Goal: Task Accomplishment & Management: Complete application form

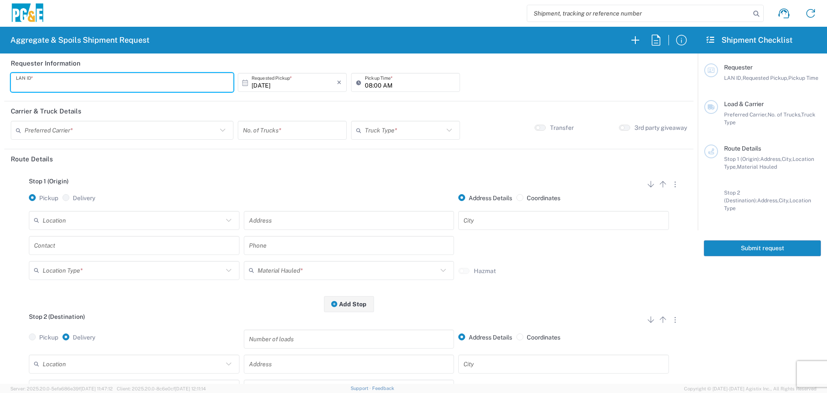
click at [115, 84] on input "text" at bounding box center [122, 82] width 212 height 15
type input "DSL0"
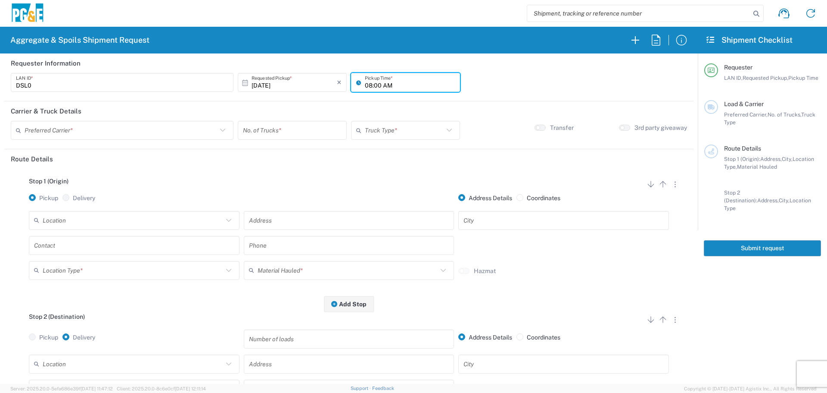
click at [365, 82] on input "08:00 AM" at bounding box center [410, 82] width 90 height 15
type input "07:00 AM"
click at [153, 123] on input "text" at bounding box center [121, 130] width 193 height 15
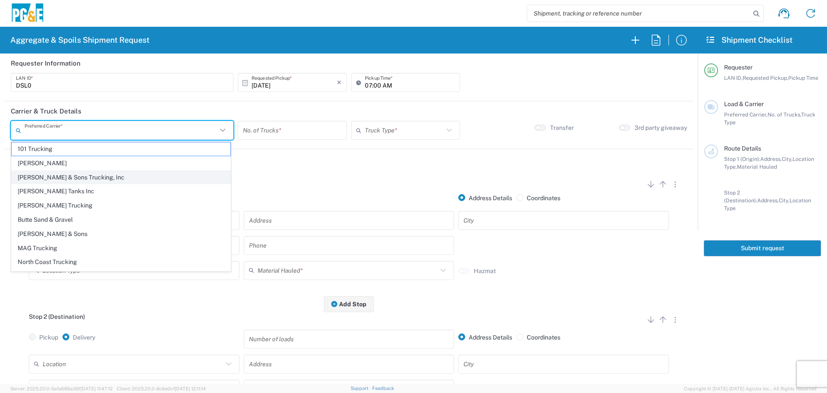
click at [95, 177] on span "[PERSON_NAME] & Sons Trucking, Inc" at bounding box center [121, 177] width 219 height 13
type input "[PERSON_NAME] & Sons Trucking, Inc"
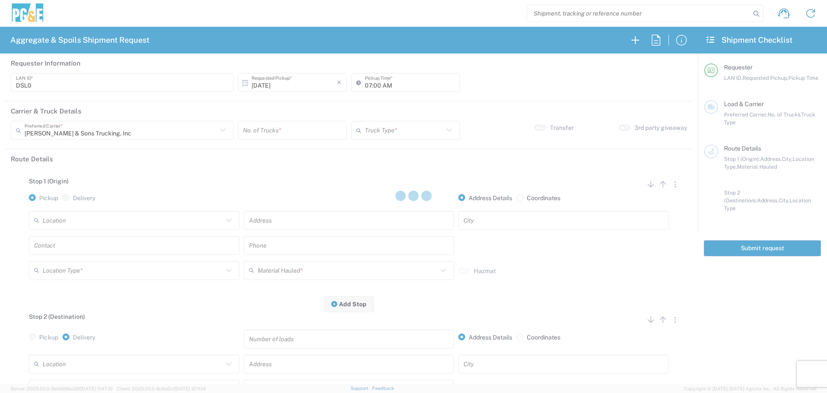
click at [263, 131] on input "number" at bounding box center [292, 130] width 99 height 15
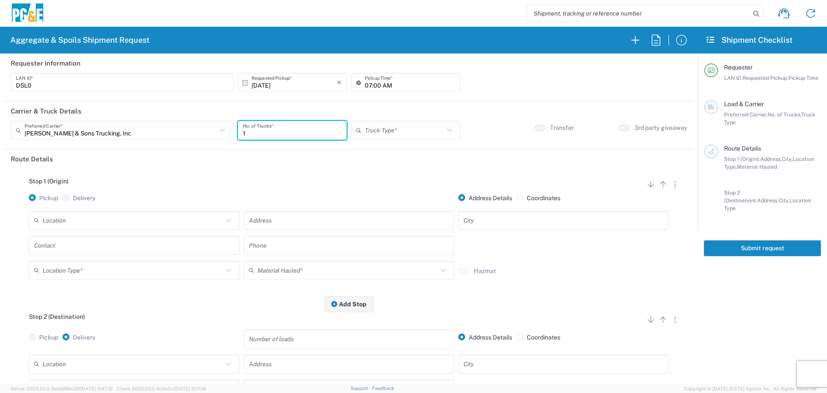
type input "1"
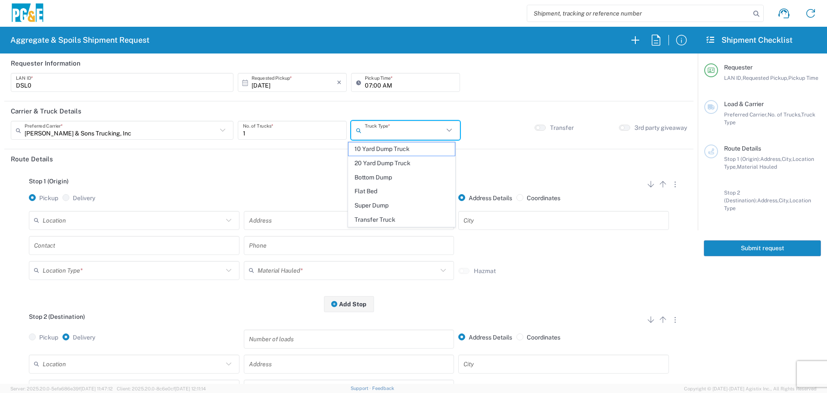
click at [382, 137] on input "text" at bounding box center [404, 130] width 79 height 15
click at [362, 213] on span "Transfer Truck" at bounding box center [402, 219] width 106 height 13
type input "Transfer Truck"
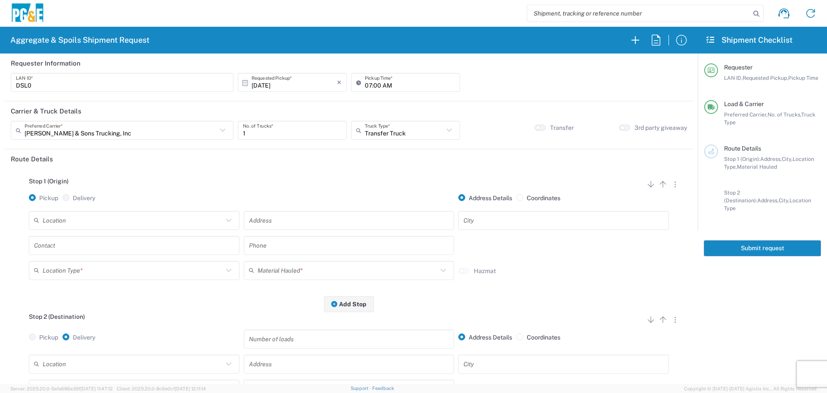
click at [86, 220] on input "text" at bounding box center [133, 219] width 181 height 15
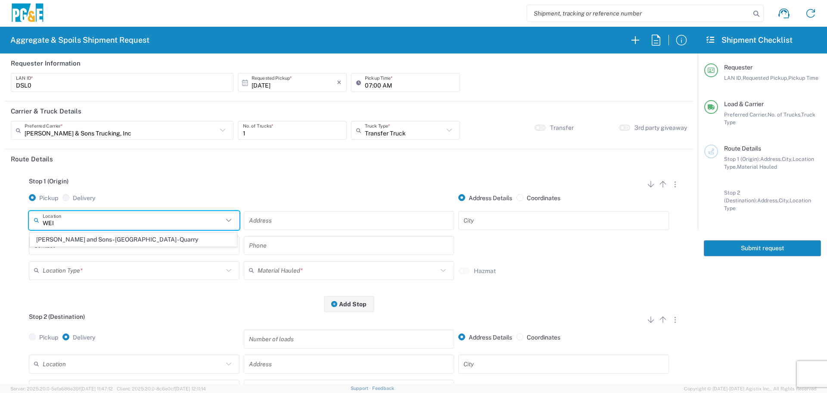
click at [87, 235] on span "[PERSON_NAME] and Sons - [GEOGRAPHIC_DATA] - Quarry" at bounding box center [133, 239] width 206 height 13
type input "[PERSON_NAME] and Sons - [GEOGRAPHIC_DATA] - Quarry"
type input "[STREET_ADDRESS]"
type input "[GEOGRAPHIC_DATA]"
type input "Quarry"
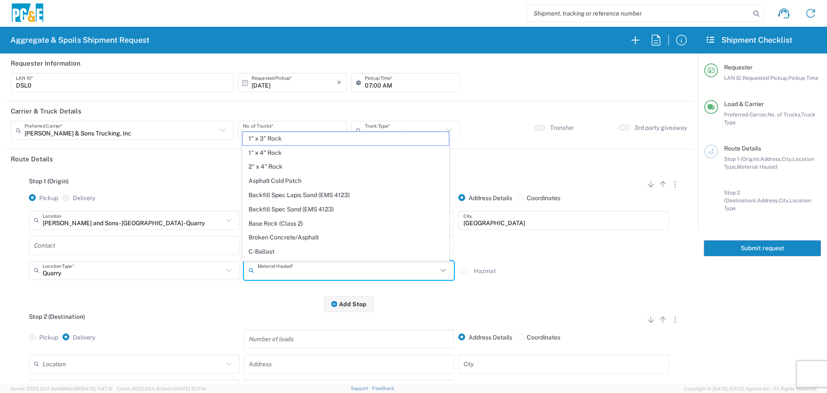
click at [288, 271] on input "text" at bounding box center [348, 269] width 181 height 15
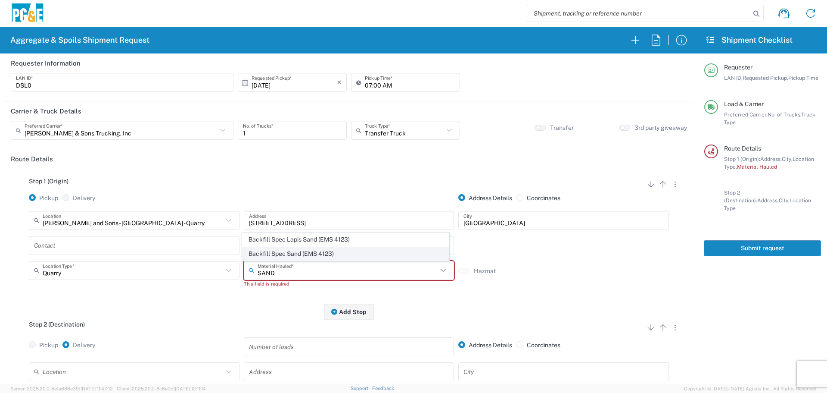
click at [298, 253] on span "Backfill Spec Sand (EMS 4123)" at bounding box center [346, 253] width 206 height 13
type input "Backfill Spec Sand (EMS 4123)"
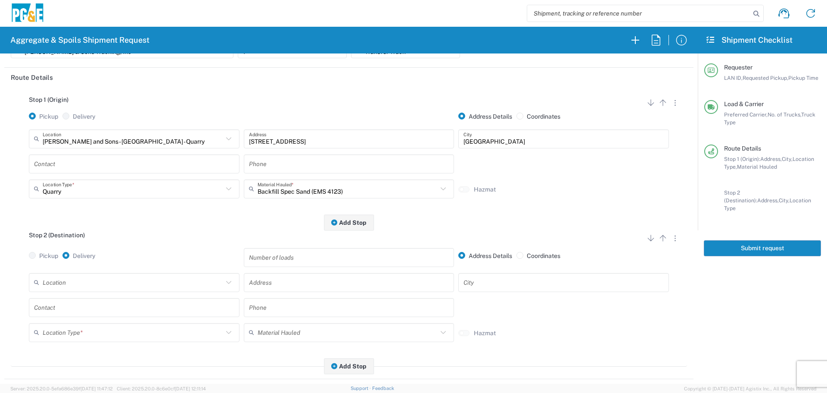
scroll to position [86, 0]
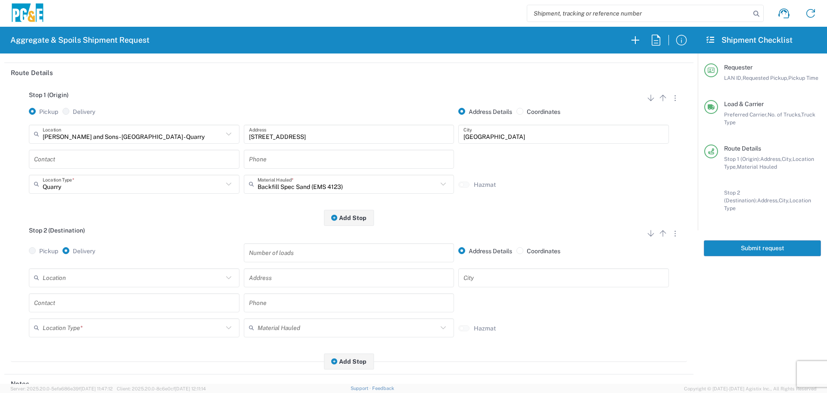
click at [148, 284] on input "text" at bounding box center [133, 277] width 181 height 15
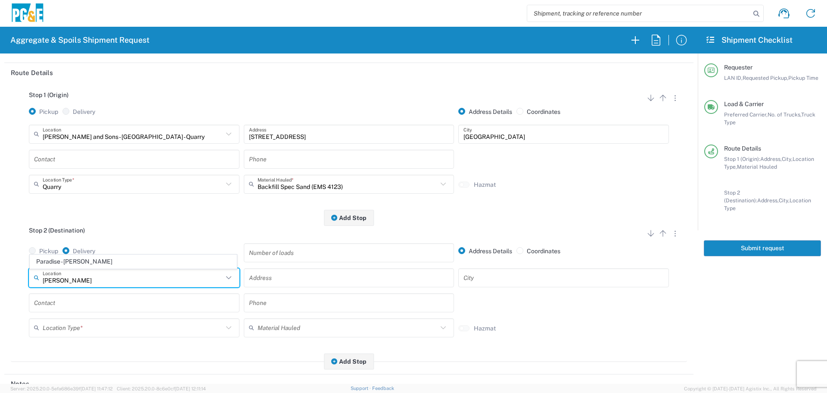
type input "Paradise - [PERSON_NAME]"
type input "[STREET_ADDRESS][PERSON_NAME]"
type input "Paradise"
type input "Business No Loading Dock"
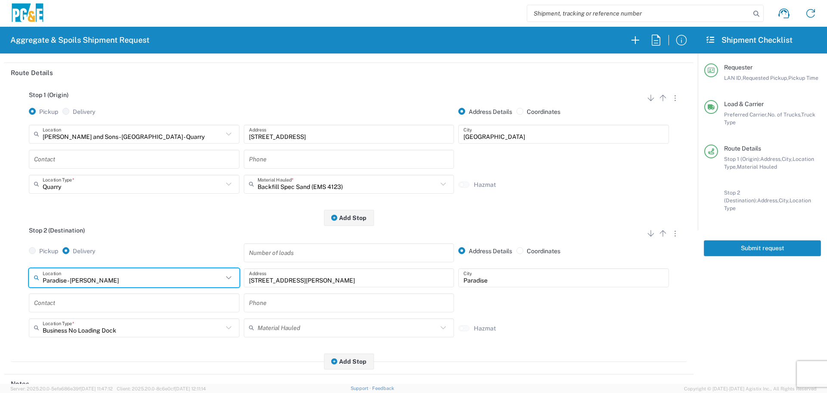
type input "Paradise - [PERSON_NAME]"
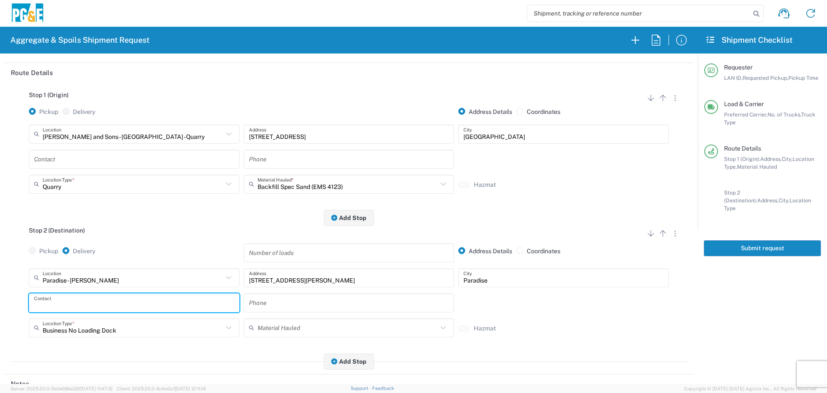
click at [140, 306] on input "text" at bounding box center [134, 302] width 200 height 15
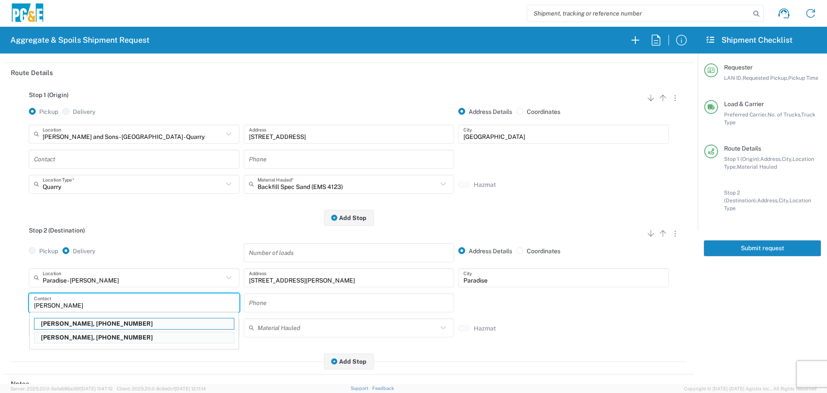
type input "[PERSON_NAME]"
type input "[PHONE_NUMBER]"
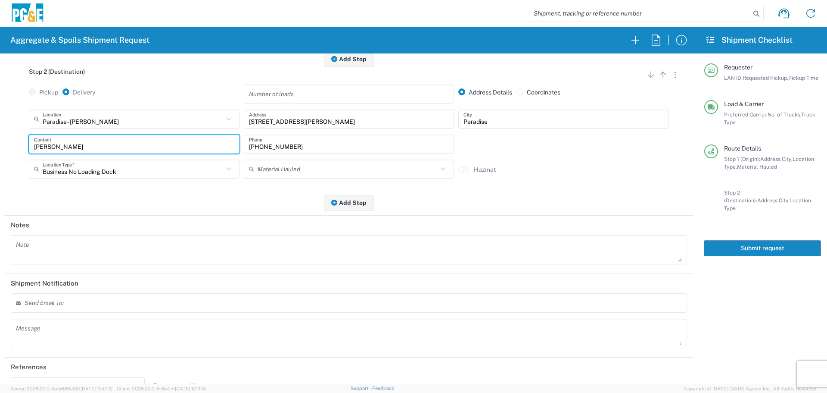
scroll to position [267, 0]
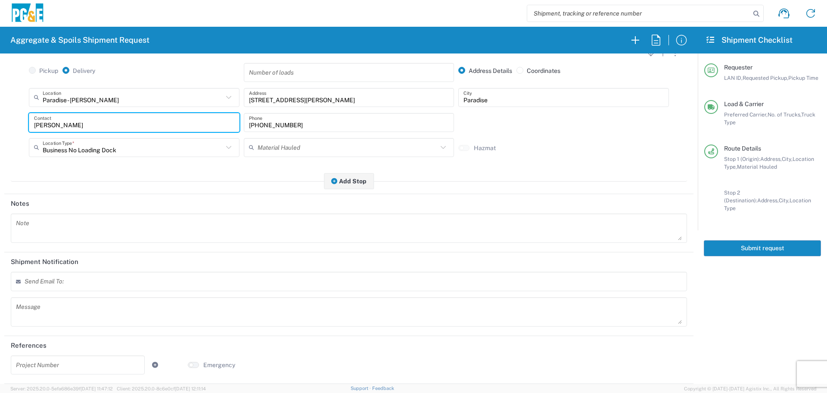
type input "[PERSON_NAME]"
click at [106, 291] on div "Send Email To:" at bounding box center [349, 283] width 681 height 25
click at [111, 284] on div "Send Email To:" at bounding box center [349, 280] width 677 height 19
type input "[EMAIL_ADDRESS][DOMAIN_NAME]"
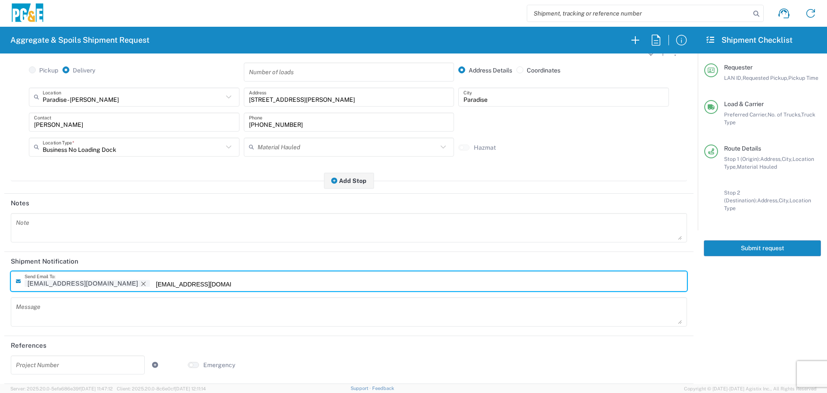
type input "[EMAIL_ADDRESS][DOMAIN_NAME]"
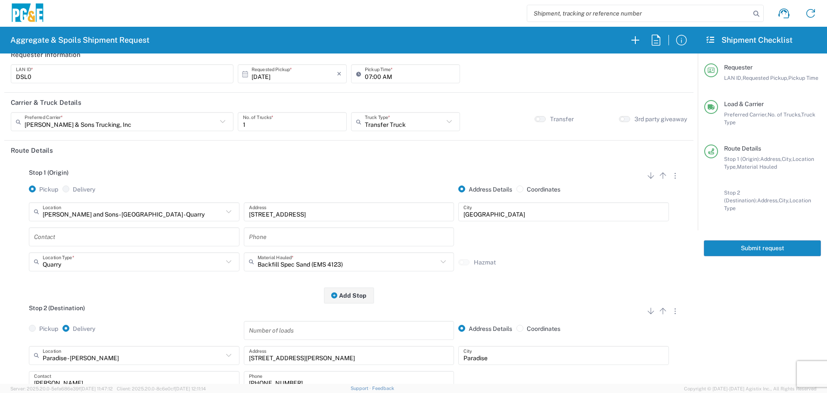
scroll to position [0, 0]
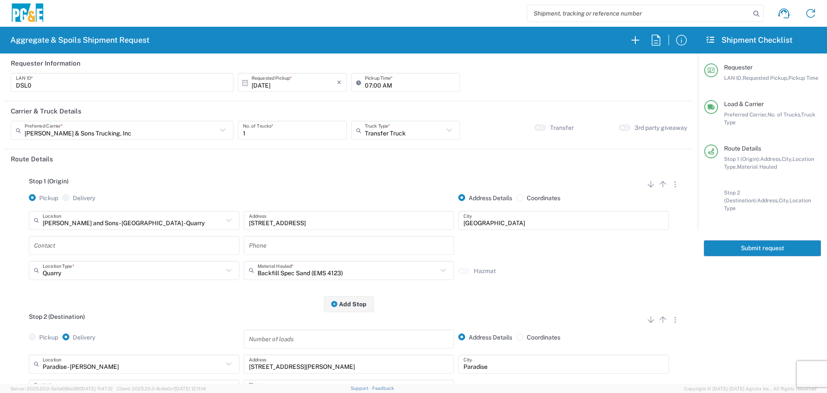
click at [764, 240] on button "Submit request" at bounding box center [762, 248] width 117 height 16
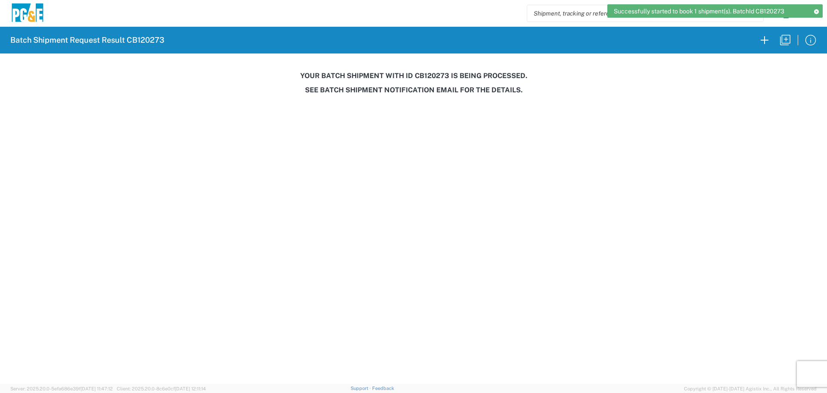
click at [433, 76] on h3 "Your batch shipment with id CB120273 is being processed." at bounding box center [413, 76] width 815 height 8
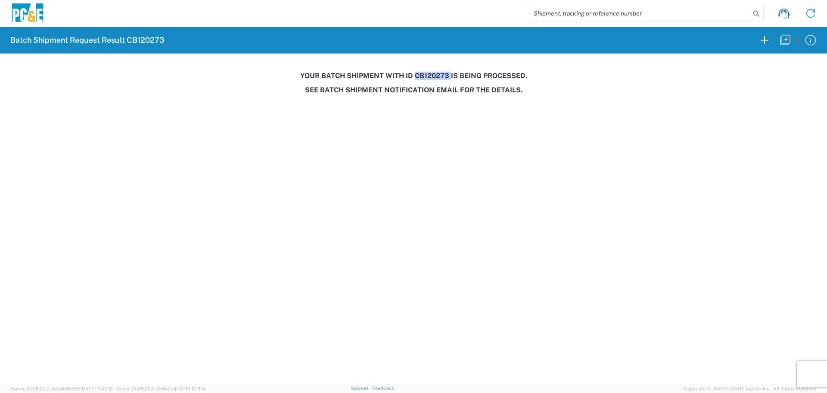
click at [433, 76] on h3 "Your batch shipment with id CB120273 is being processed." at bounding box center [413, 76] width 815 height 8
copy h3 "CB120273"
click at [786, 40] on icon "button" at bounding box center [786, 40] width 14 height 14
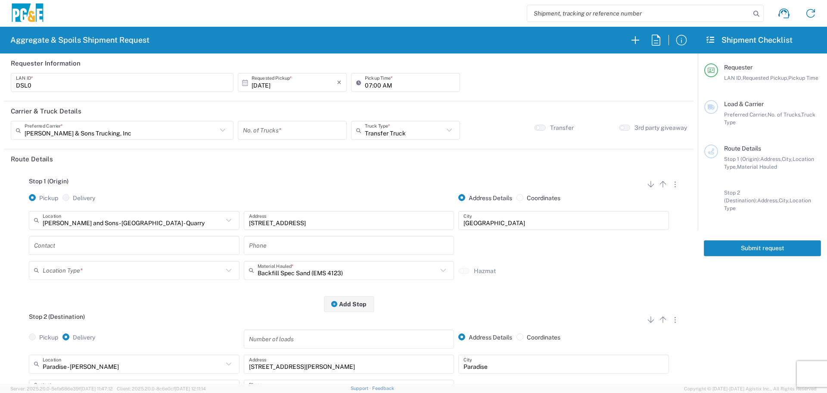
click at [254, 130] on input "number" at bounding box center [292, 130] width 99 height 15
type input "2"
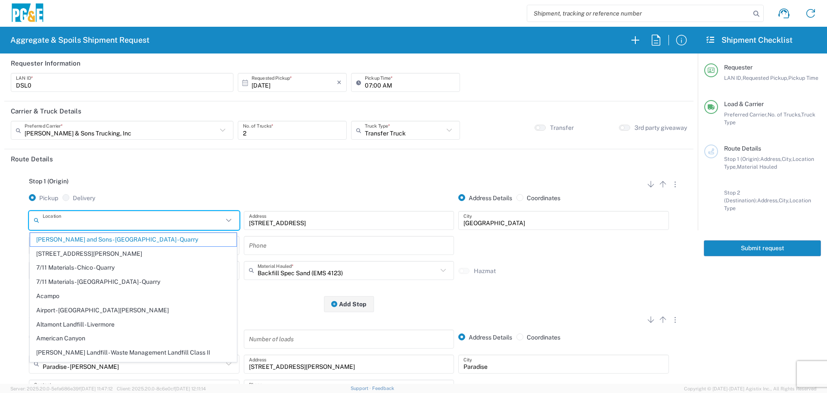
click at [159, 219] on input "text" at bounding box center [133, 219] width 181 height 15
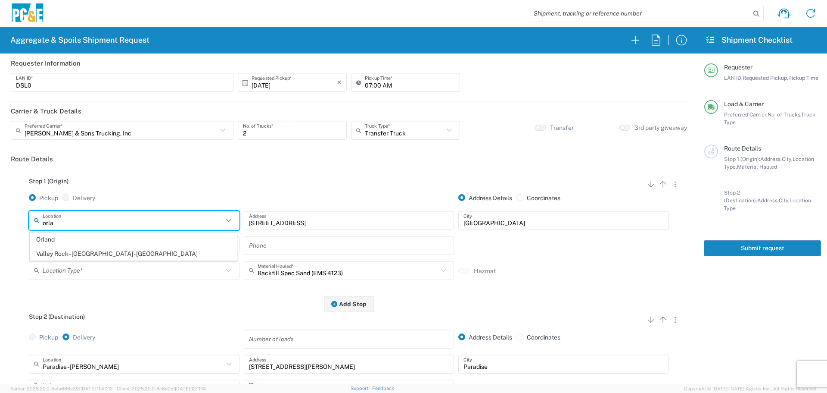
click at [69, 256] on span "Valley Rock - [GEOGRAPHIC_DATA] - [GEOGRAPHIC_DATA]" at bounding box center [133, 253] width 206 height 13
type input "Valley Rock - [GEOGRAPHIC_DATA] - [GEOGRAPHIC_DATA]"
type input "7266 CA-32"
type input "Orland"
type input "Quarry"
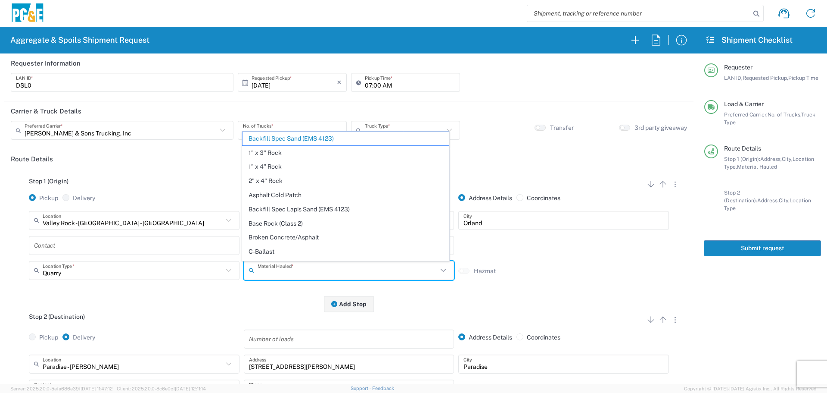
click at [318, 274] on input "text" at bounding box center [348, 269] width 181 height 15
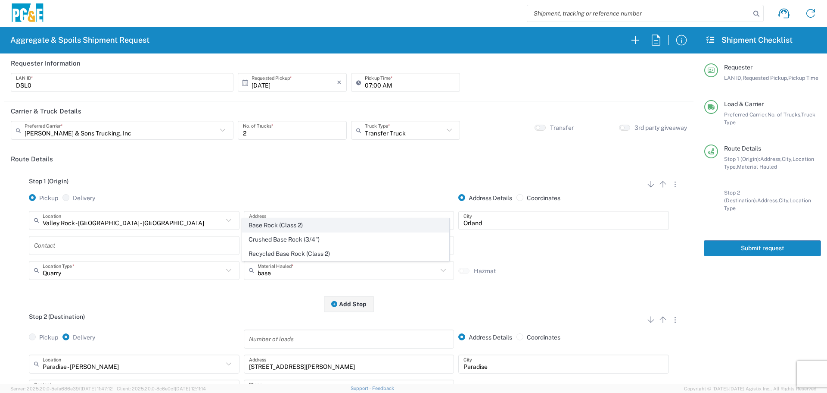
click at [321, 220] on span "Base Rock (Class 2)" at bounding box center [346, 224] width 206 height 13
type input "Base Rock (Class 2)"
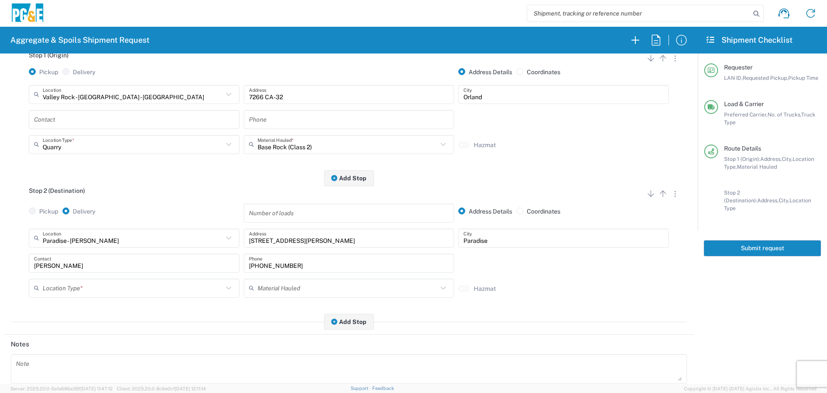
scroll to position [129, 0]
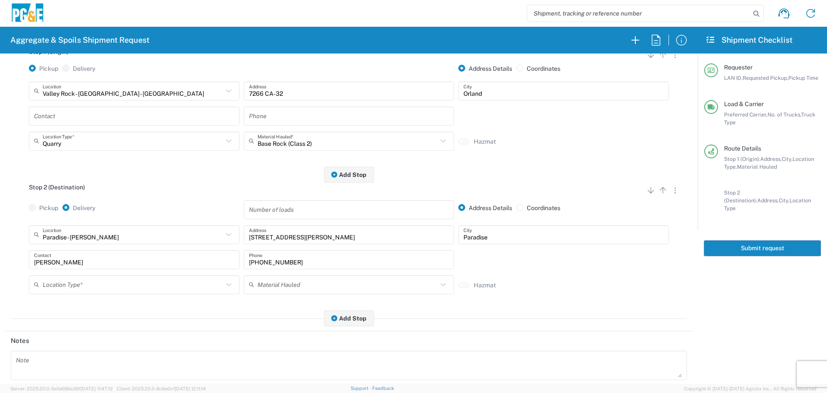
click at [138, 293] on div "Location Type *" at bounding box center [134, 284] width 211 height 19
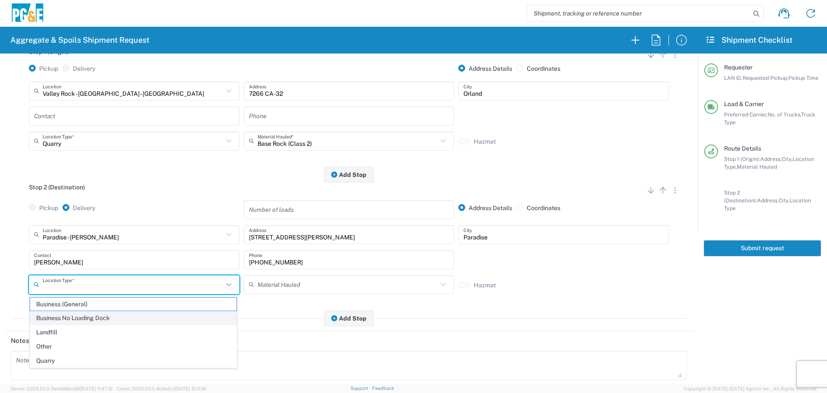
click at [115, 317] on span "Business No Loading Dock" at bounding box center [133, 317] width 206 height 13
type input "Business No Loading Dock"
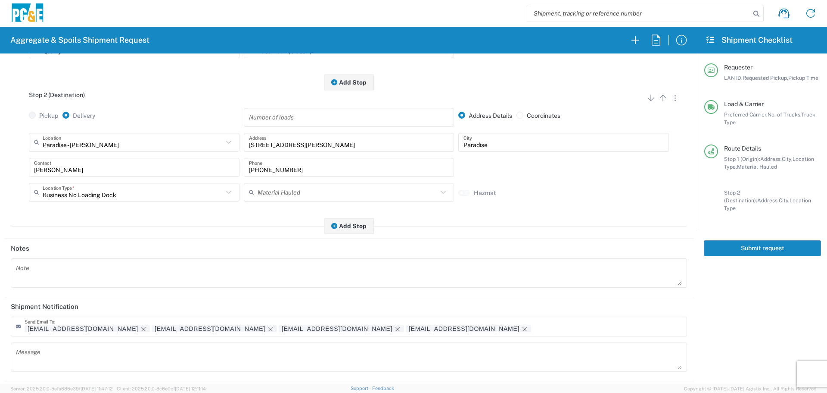
scroll to position [259, 0]
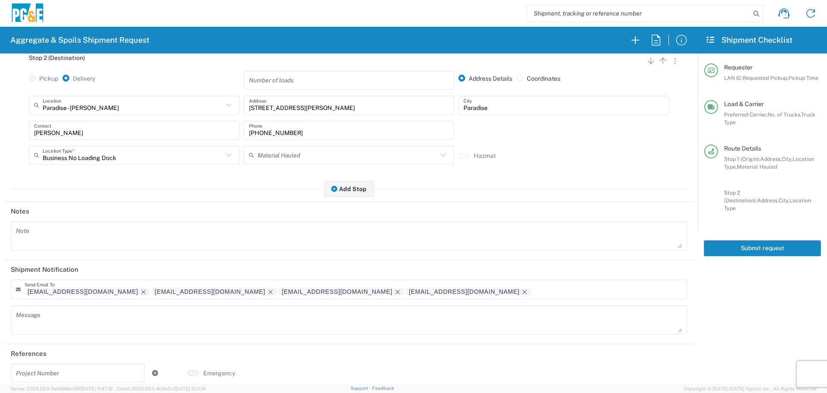
click at [90, 235] on textarea at bounding box center [349, 236] width 666 height 24
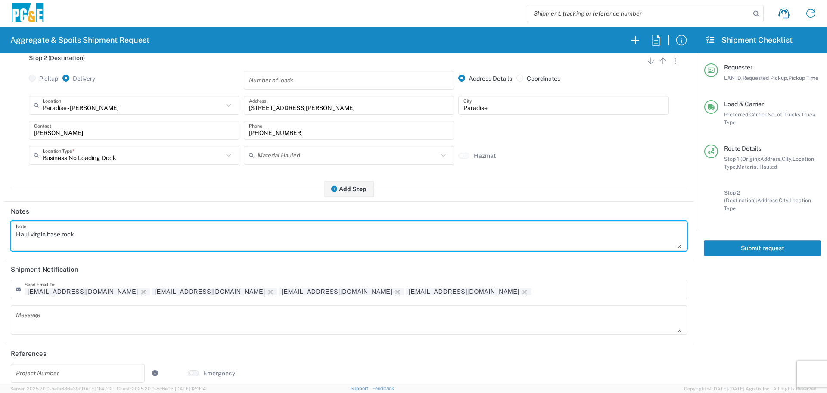
drag, startPoint x: 90, startPoint y: 235, endPoint x: 0, endPoint y: 237, distance: 89.7
click at [0, 237] on form "Requester Information DSL0 LAN ID * [DATE] × Requested Pickup * Cancel Apply 07…" at bounding box center [349, 218] width 698 height 330
type textarea "Haul virgin base rock"
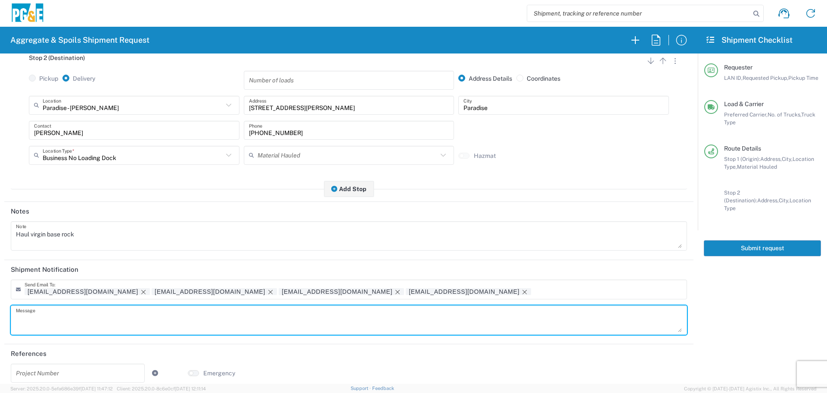
click at [57, 324] on textarea at bounding box center [349, 320] width 666 height 24
paste textarea "Haul virgin base rock"
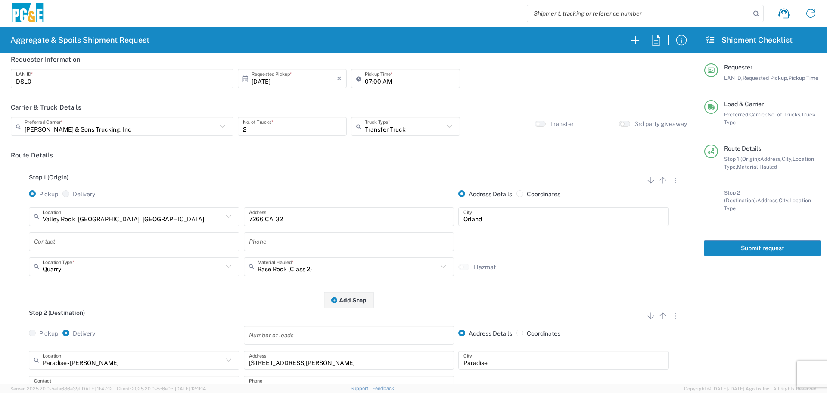
scroll to position [0, 0]
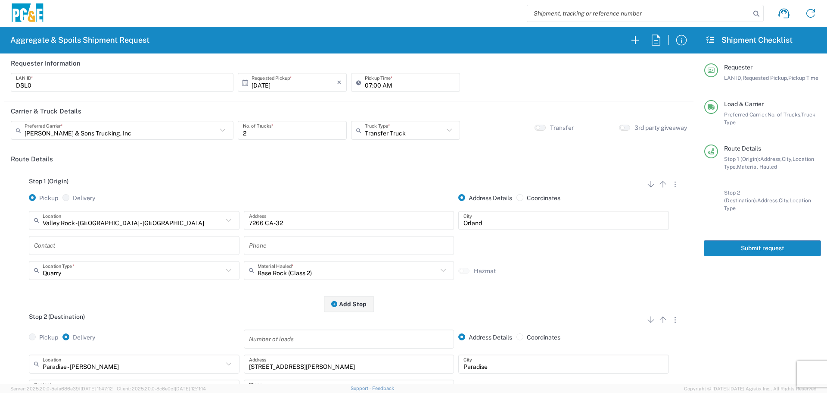
type textarea "Haul virgin base rock"
click at [758, 240] on button "Submit request" at bounding box center [762, 248] width 117 height 16
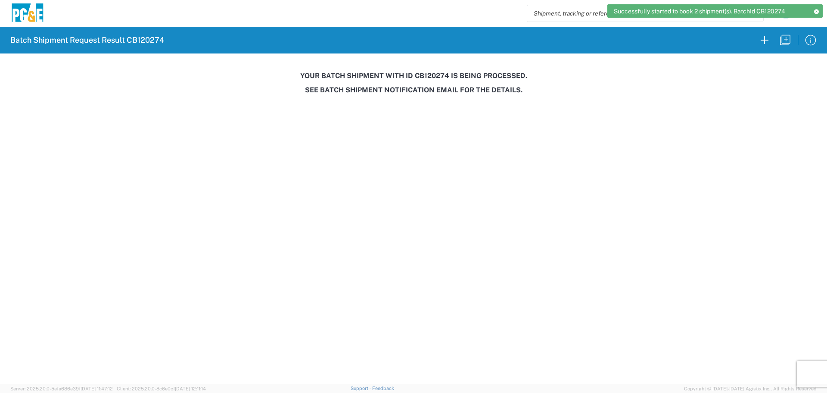
click at [431, 75] on h3 "Your batch shipment with id CB120274 is being processed." at bounding box center [413, 76] width 815 height 8
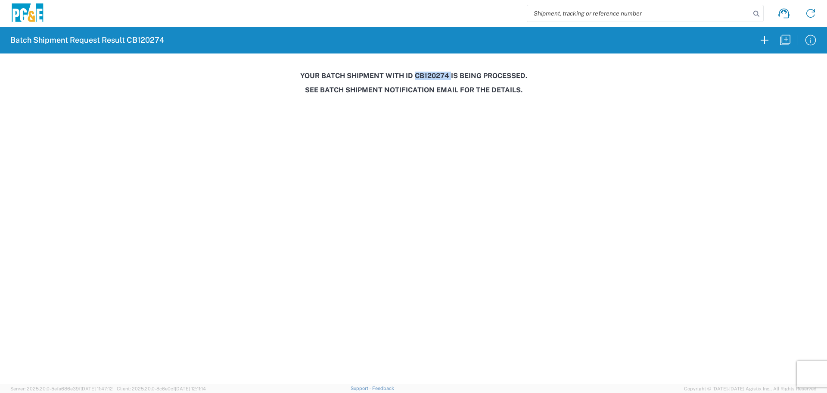
copy h3 "CB120274"
click at [780, 43] on icon "button" at bounding box center [786, 40] width 14 height 14
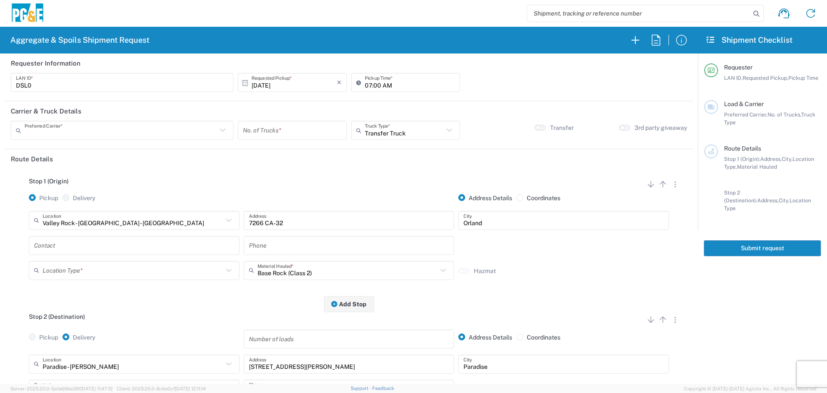
click at [96, 131] on input "text" at bounding box center [121, 130] width 193 height 15
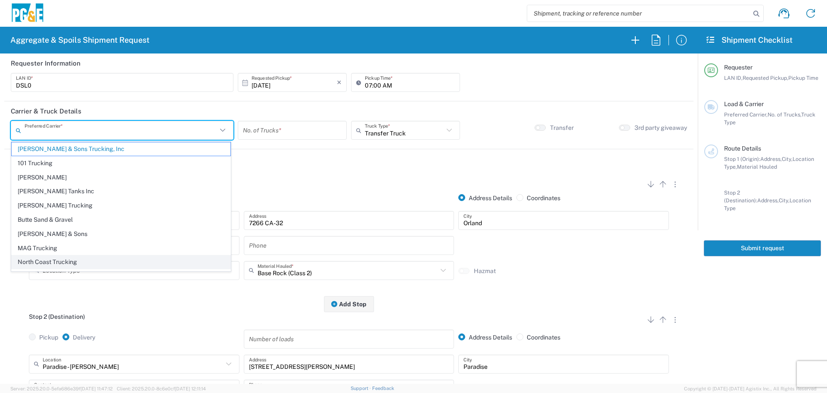
scroll to position [26, 0]
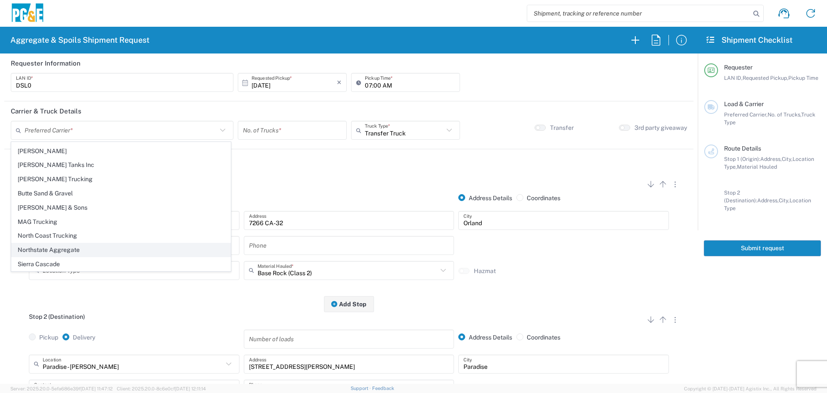
click at [90, 245] on span "Northstate Aggregate" at bounding box center [121, 249] width 219 height 13
type input "Northstate Aggregate"
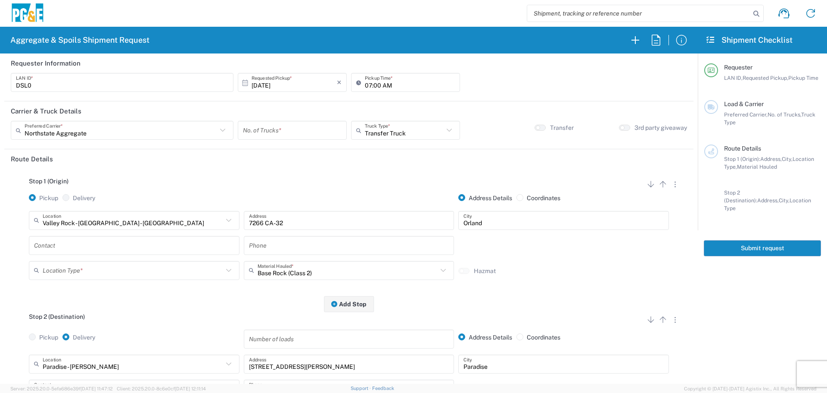
click at [312, 134] on input "number" at bounding box center [292, 130] width 99 height 15
type input "2"
click at [140, 269] on input "text" at bounding box center [133, 269] width 181 height 15
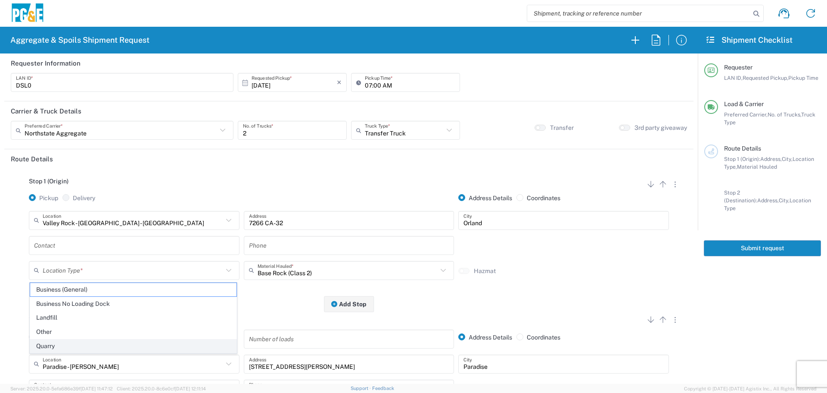
click at [93, 346] on span "Quarry" at bounding box center [133, 345] width 206 height 13
type input "Quarry"
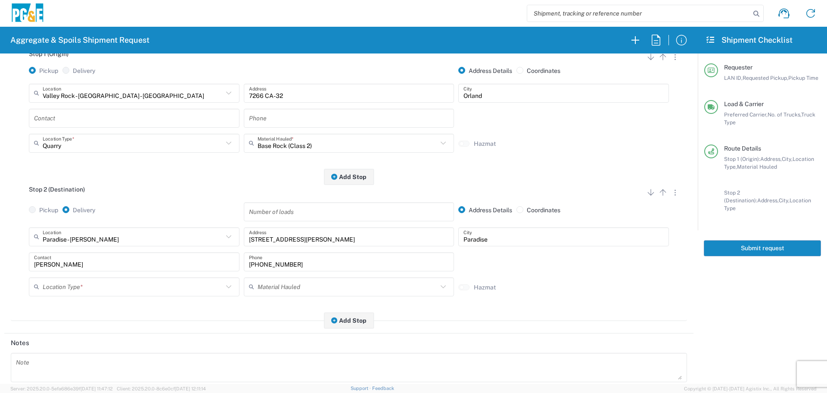
scroll to position [129, 0]
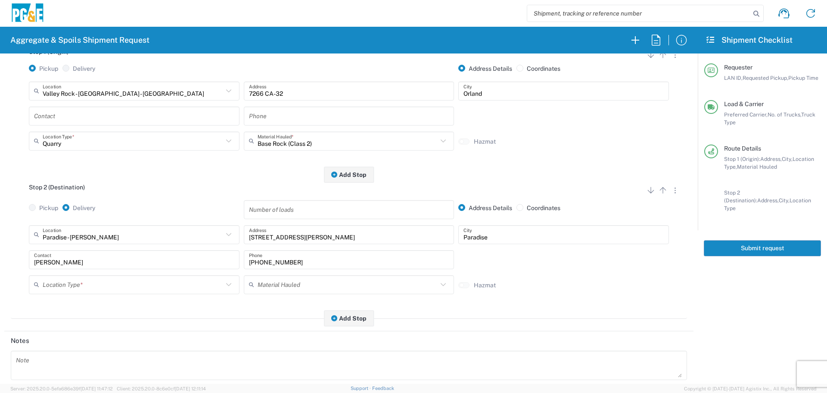
click at [99, 296] on div "Location Type * Business (General) Business No Loading Dock Landfill Other Quar…" at bounding box center [134, 287] width 215 height 25
click at [102, 287] on input "text" at bounding box center [133, 284] width 181 height 15
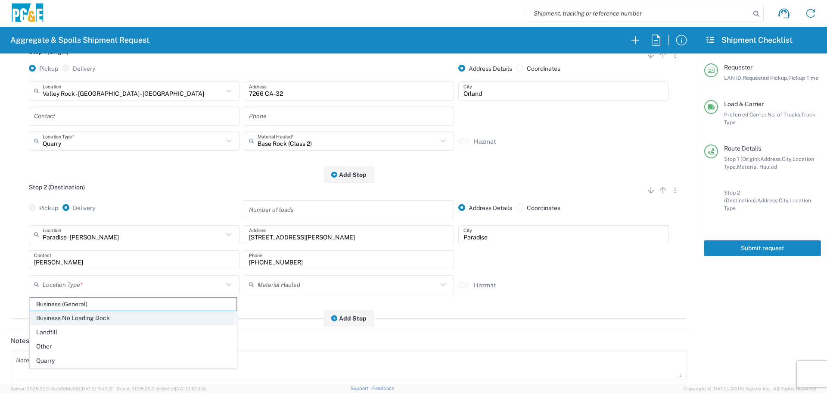
click at [78, 323] on span "Business No Loading Dock" at bounding box center [133, 317] width 206 height 13
type input "Business No Loading Dock"
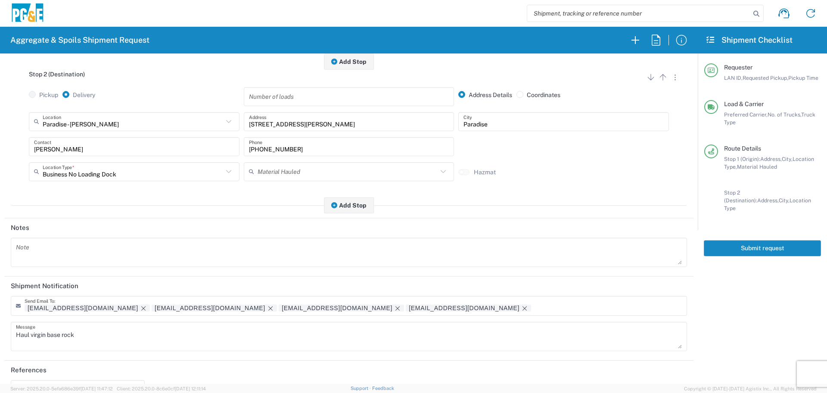
scroll to position [268, 0]
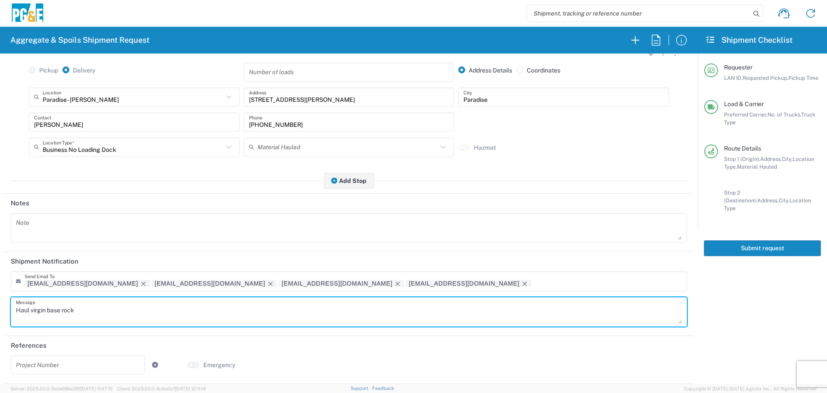
drag, startPoint x: 97, startPoint y: 316, endPoint x: 0, endPoint y: 326, distance: 97.0
click at [0, 326] on form "Requester Information DSL0 LAN ID * [DATE] × Requested Pickup * Cancel Apply 07…" at bounding box center [349, 218] width 698 height 330
click at [94, 228] on textarea at bounding box center [349, 227] width 666 height 24
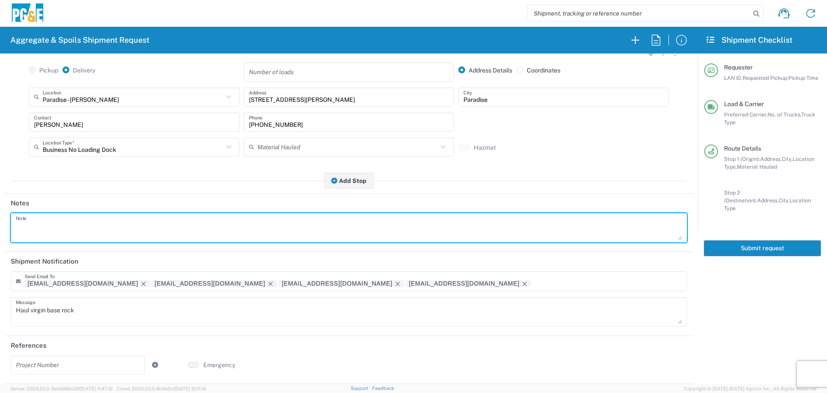
paste textarea "Haul virgin base rock"
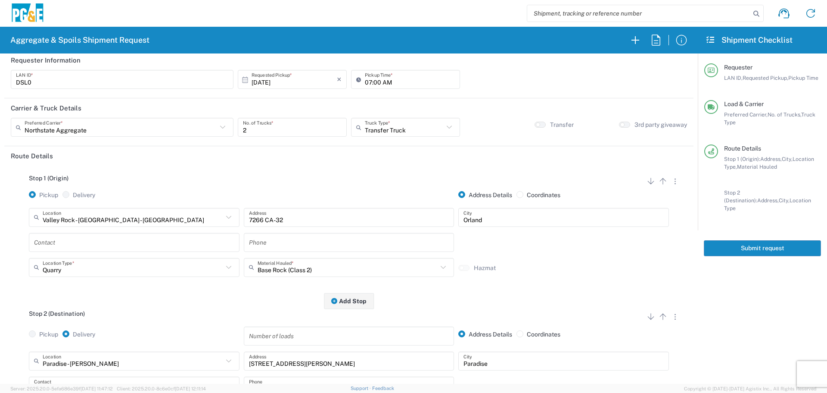
scroll to position [0, 0]
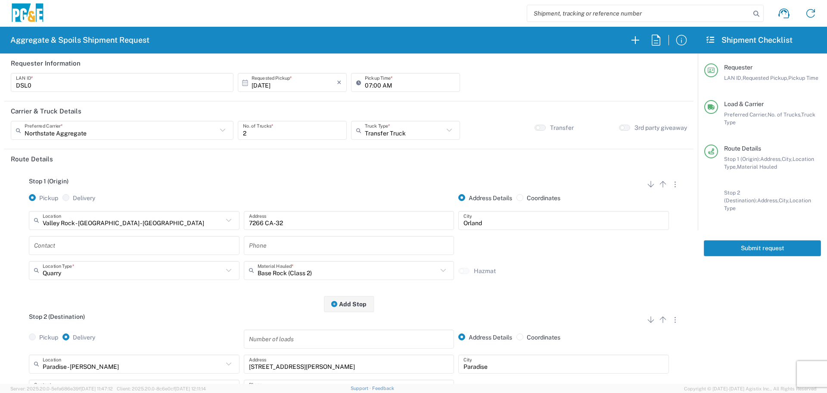
type textarea "Haul virgin base rock"
click at [764, 240] on button "Submit request" at bounding box center [762, 248] width 117 height 16
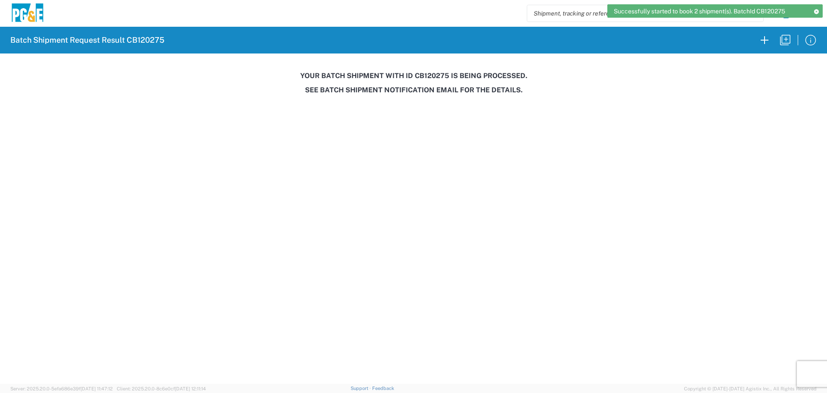
click at [427, 75] on h3 "Your batch shipment with id CB120275 is being processed." at bounding box center [413, 76] width 815 height 8
copy h3 "CB120275"
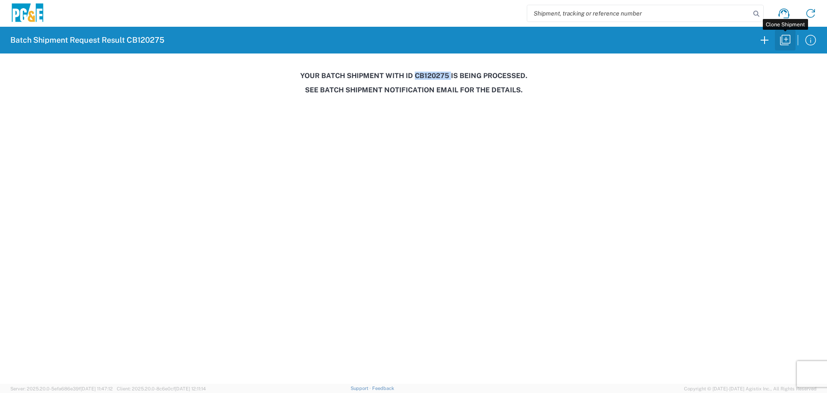
click at [786, 44] on icon "button" at bounding box center [785, 40] width 10 height 10
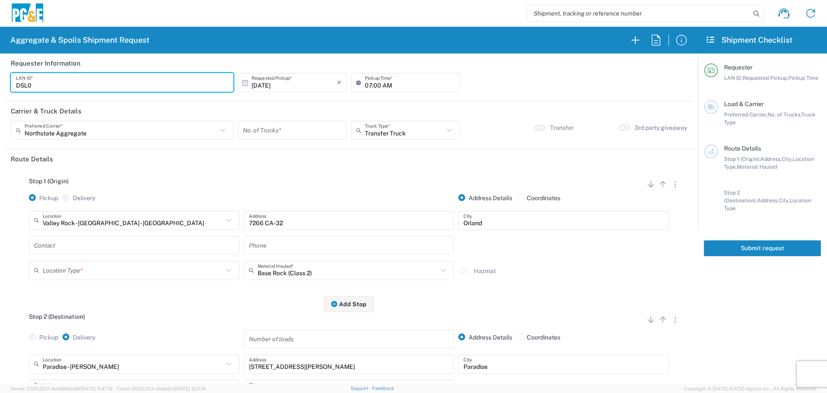
drag, startPoint x: 68, startPoint y: 78, endPoint x: 0, endPoint y: 79, distance: 68.1
click at [0, 79] on form "Requester Information DSL0 LAN ID * [DATE] × Requested Pickup * Cancel Apply 07…" at bounding box center [349, 218] width 698 height 330
type input "RWHT"
click at [246, 135] on input "number" at bounding box center [292, 130] width 99 height 15
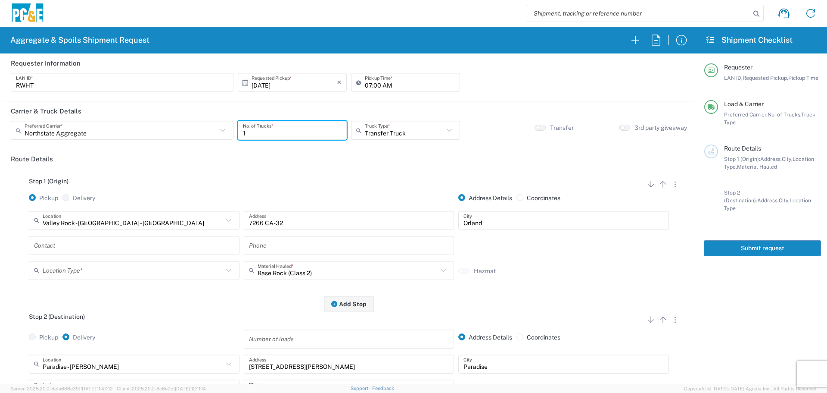
type input "1"
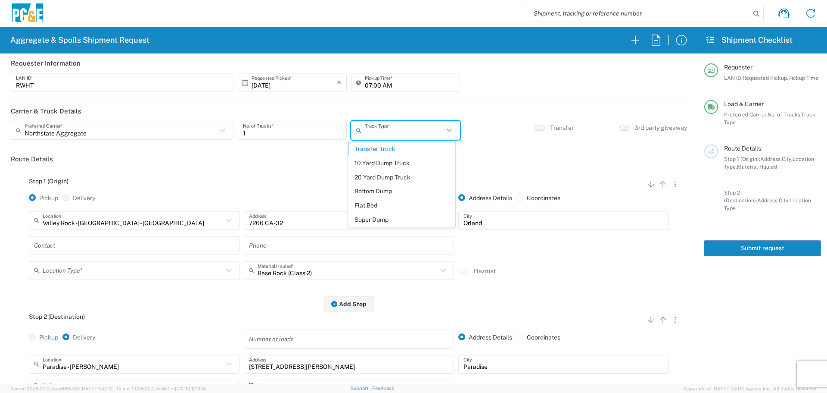
click at [429, 136] on input "text" at bounding box center [404, 130] width 79 height 15
click at [386, 173] on span "20 Yard Dump Truck" at bounding box center [402, 177] width 106 height 13
type input "20 Yard Dump Truck"
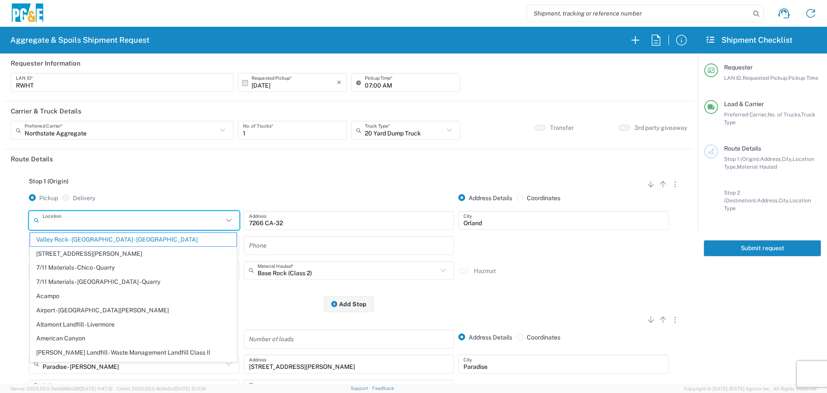
click at [144, 220] on input "text" at bounding box center [133, 219] width 181 height 15
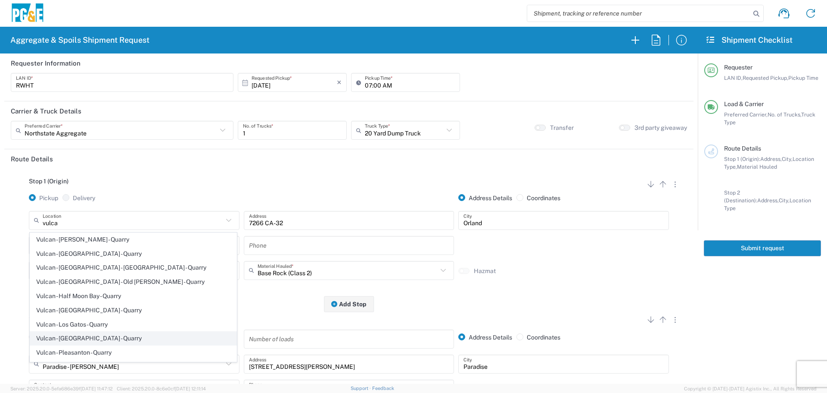
click at [81, 333] on span "Vulcan - [GEOGRAPHIC_DATA] - Quarry" at bounding box center [133, 337] width 206 height 13
type input "Vulcan - [GEOGRAPHIC_DATA] - Quarry"
type input "[STREET_ADDRESS]"
type input "[GEOGRAPHIC_DATA]"
type input "Quarry"
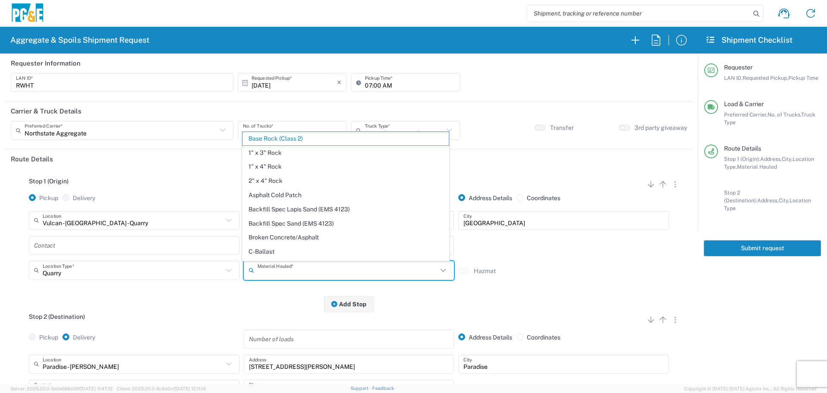
click at [300, 271] on input "text" at bounding box center [348, 269] width 181 height 15
click at [259, 292] on div "Stop 1 (Origin) Add Stop Above Add Stop Below Remove Stop Pickup Delivery Addre…" at bounding box center [349, 235] width 677 height 135
type input "Base Rock (Class 2)"
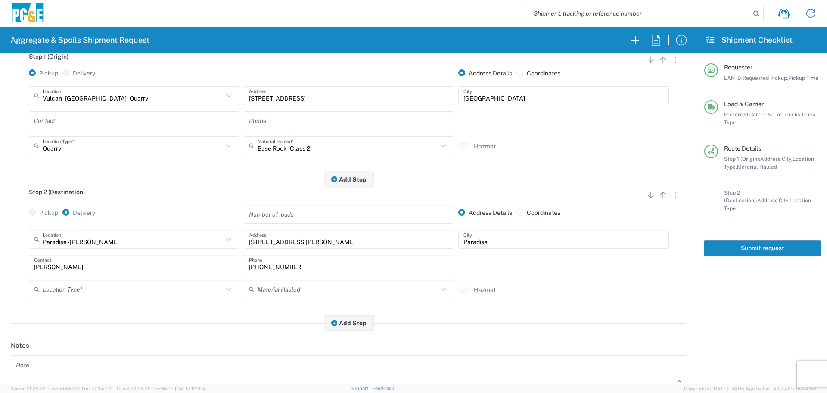
scroll to position [129, 0]
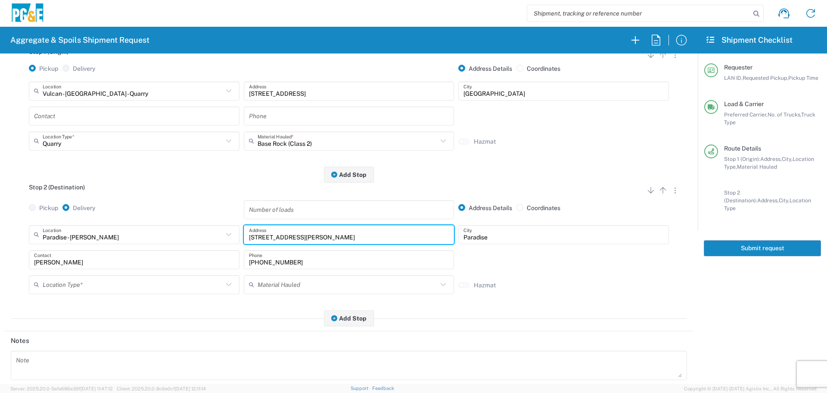
drag, startPoint x: 333, startPoint y: 237, endPoint x: 134, endPoint y: 231, distance: 199.6
click at [134, 231] on div "Paradise - [PERSON_NAME] Location [GEOGRAPHIC_DATA] - [PERSON_NAME] [STREET_ADD…" at bounding box center [349, 237] width 645 height 25
type input "[STREET_ADDRESS][PERSON_NAME]"
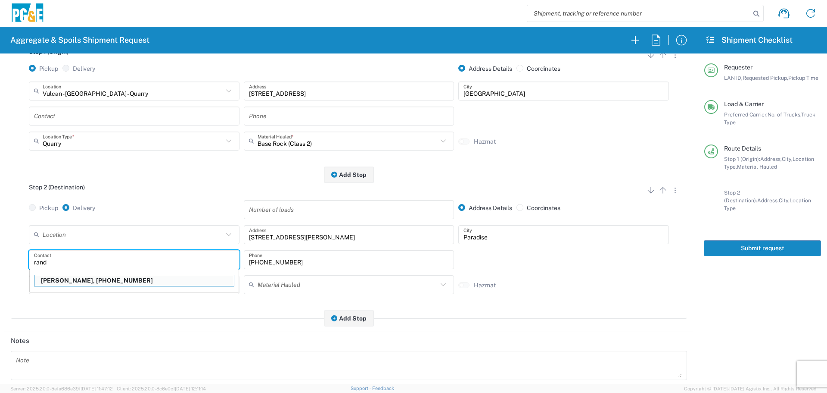
type input "[PERSON_NAME]"
type input "[PHONE_NUMBER]"
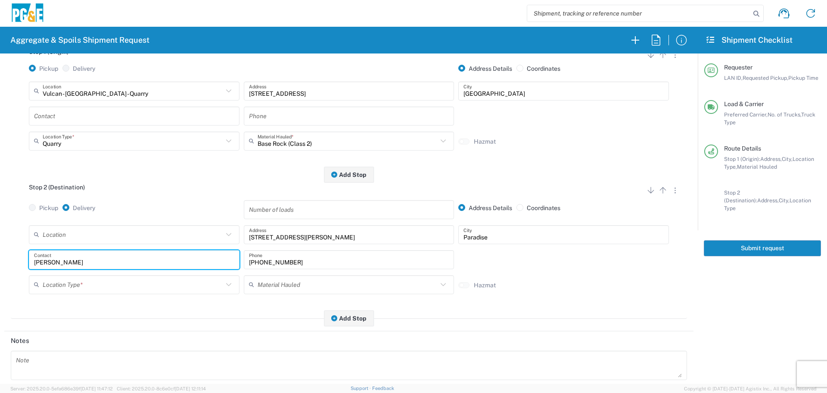
type input "[PERSON_NAME]"
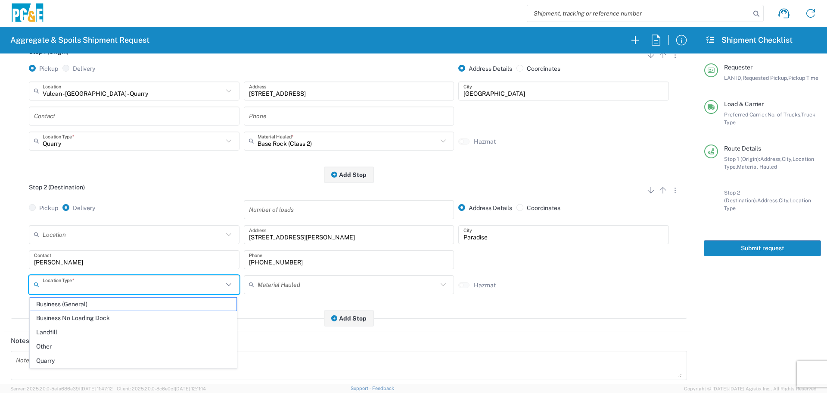
click at [132, 286] on input "text" at bounding box center [133, 284] width 181 height 15
click at [90, 345] on span "Other" at bounding box center [133, 346] width 206 height 13
type input "Other"
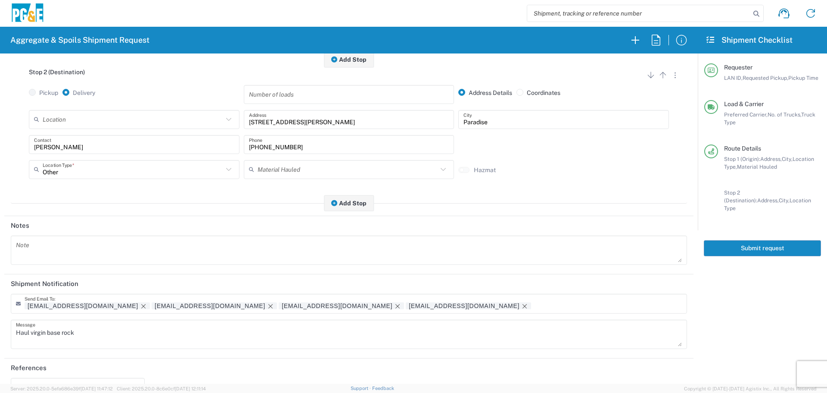
scroll to position [268, 0]
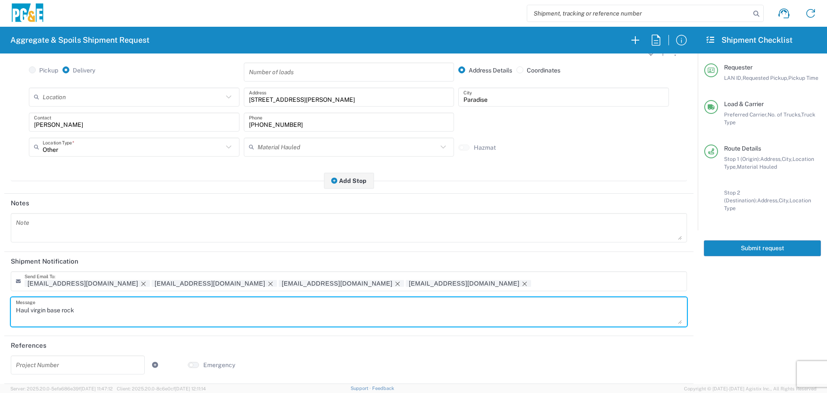
drag, startPoint x: 102, startPoint y: 314, endPoint x: 0, endPoint y: 325, distance: 102.8
click at [0, 325] on form "Requester Information RWHT LAN ID * [DATE] × Requested Pickup * Cancel Apply 07…" at bounding box center [349, 218] width 698 height 330
click at [140, 281] on icon "Remove tag" at bounding box center [143, 283] width 7 height 7
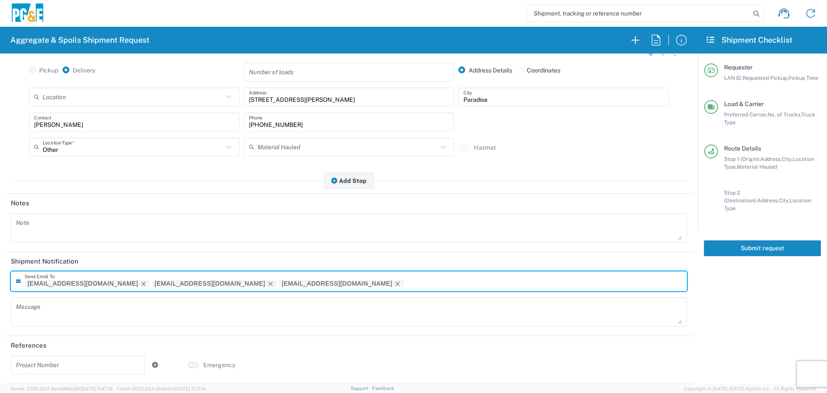
click at [783, 244] on button "Submit request" at bounding box center [762, 248] width 117 height 16
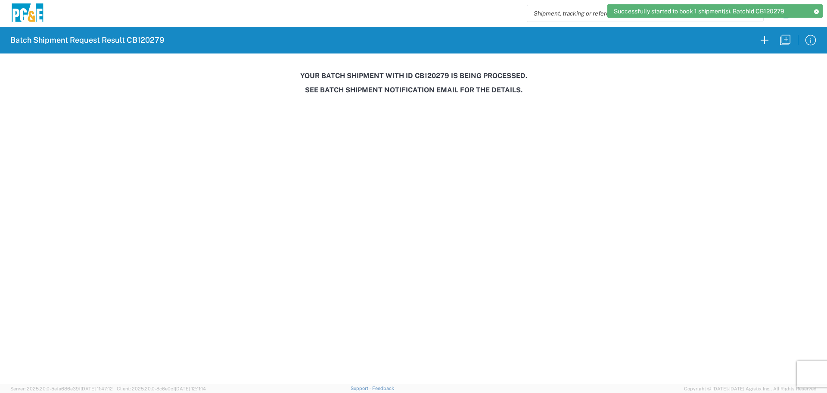
click at [431, 77] on h3 "Your batch shipment with id CB120279 is being processed." at bounding box center [413, 76] width 815 height 8
copy h3 "CB120279"
